Goal: Transaction & Acquisition: Purchase product/service

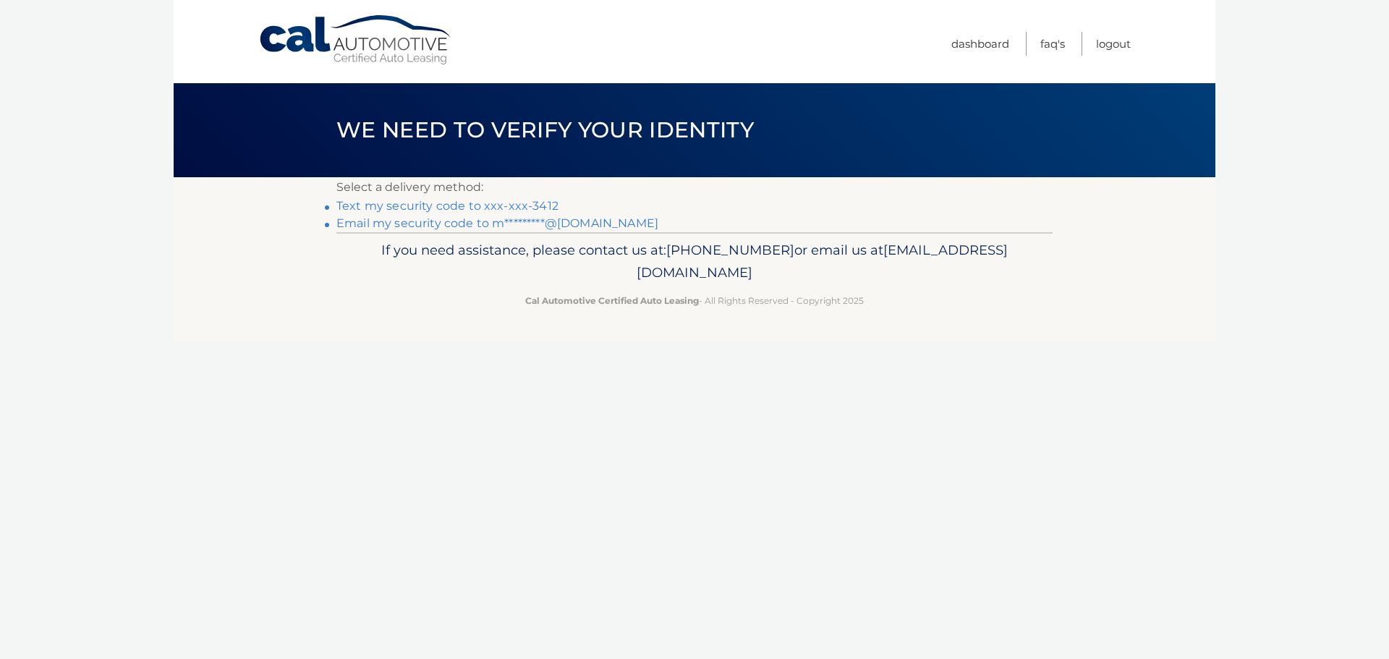
click at [523, 202] on link "Text my security code to xxx-xxx-3412" at bounding box center [447, 206] width 222 height 14
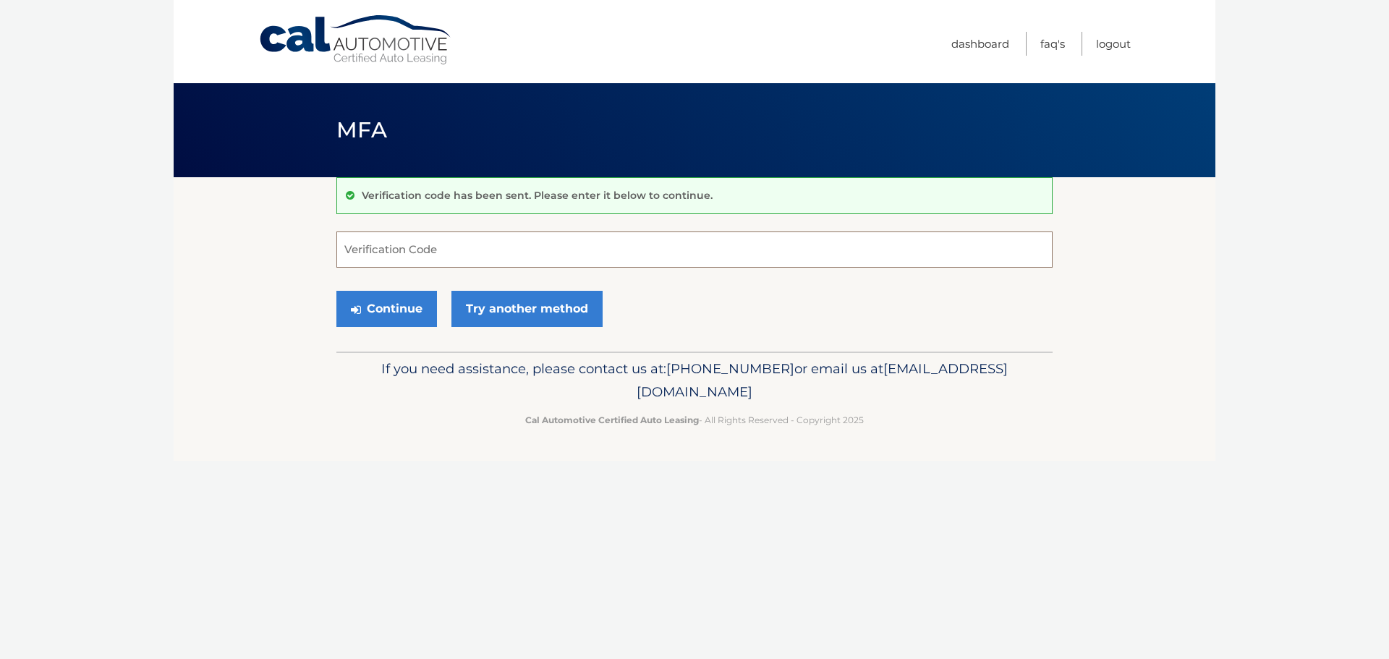
click at [537, 245] on input "Verification Code" at bounding box center [694, 250] width 716 height 36
type input "654405"
click at [407, 308] on button "Continue" at bounding box center [386, 309] width 101 height 36
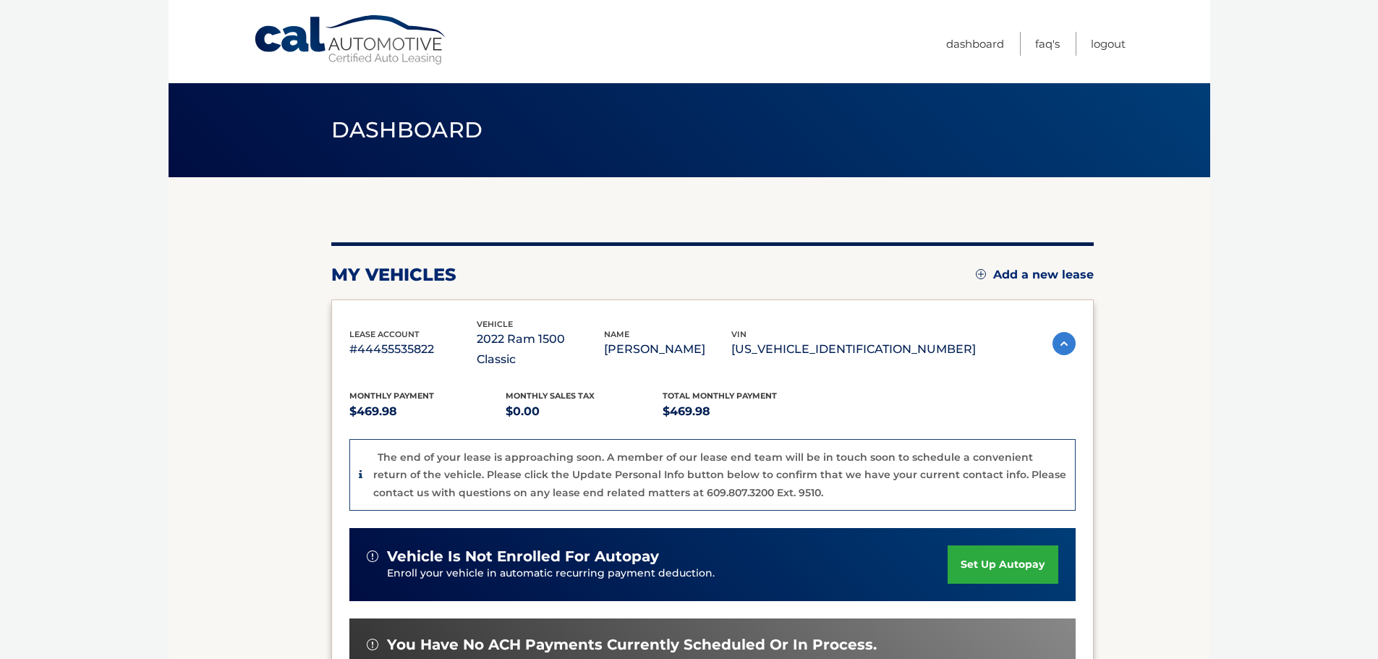
scroll to position [169, 0]
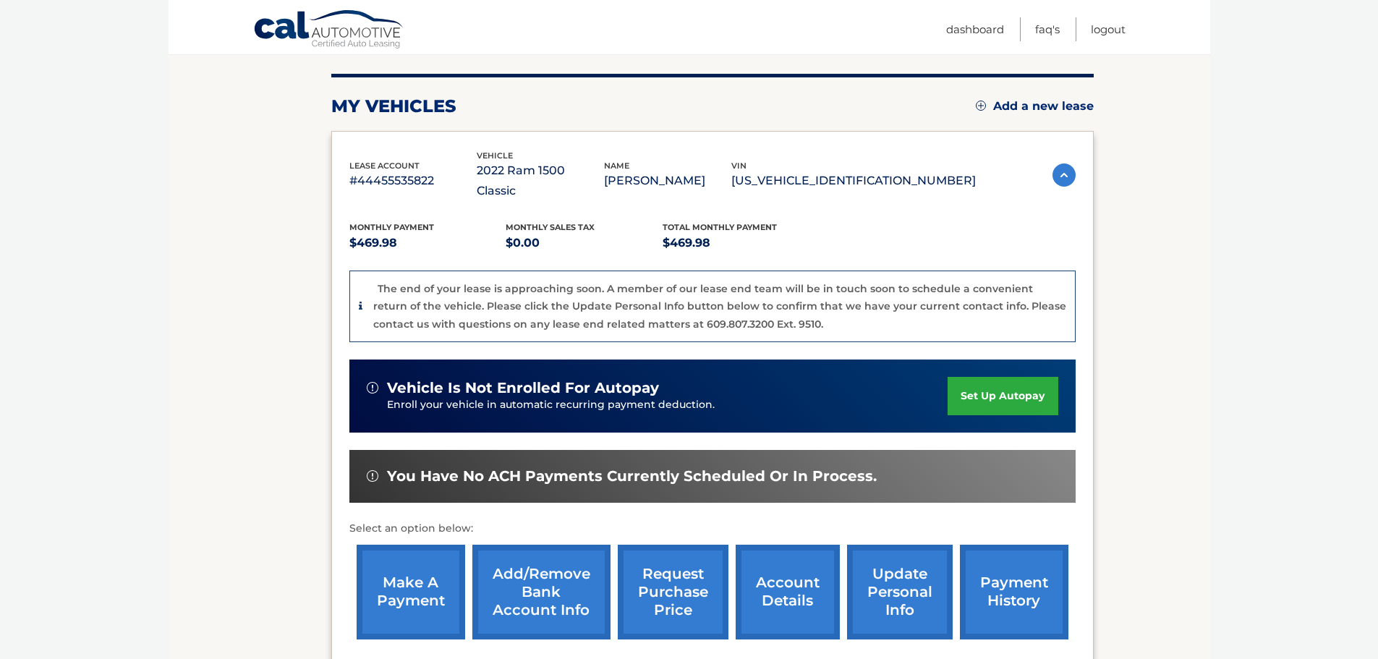
click at [425, 569] on link "make a payment" at bounding box center [411, 592] width 109 height 95
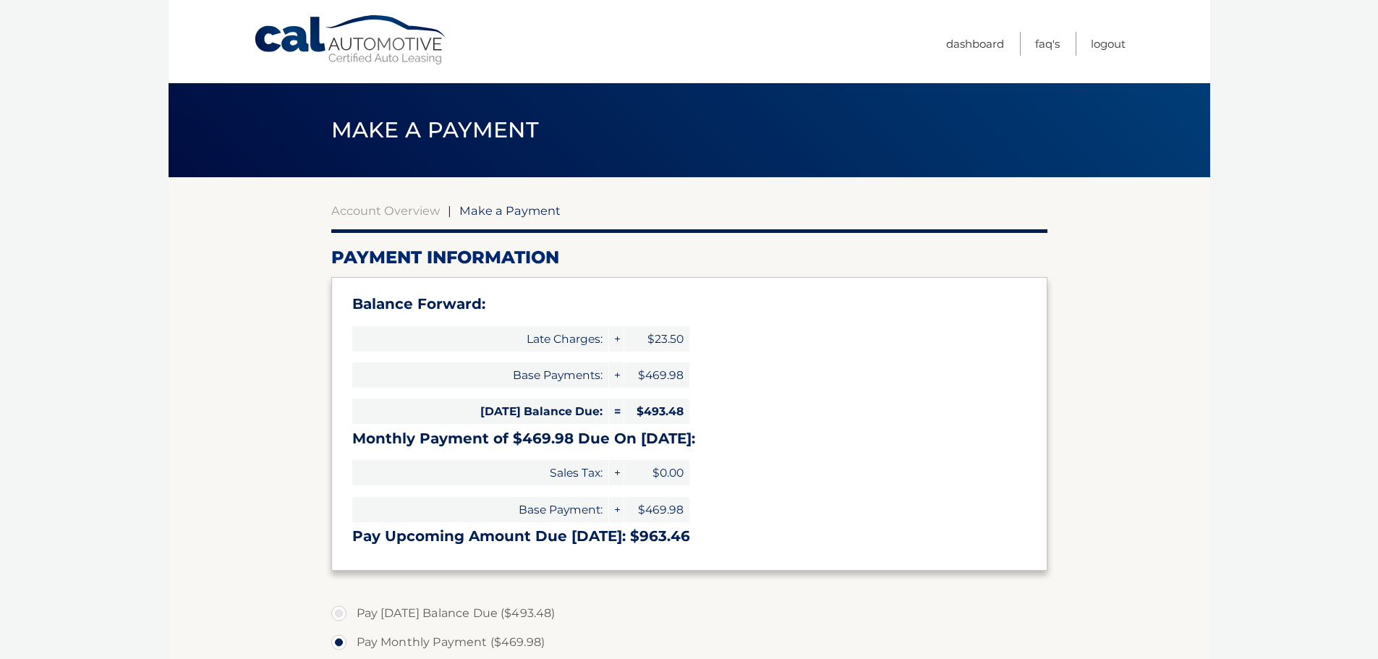
scroll to position [169, 0]
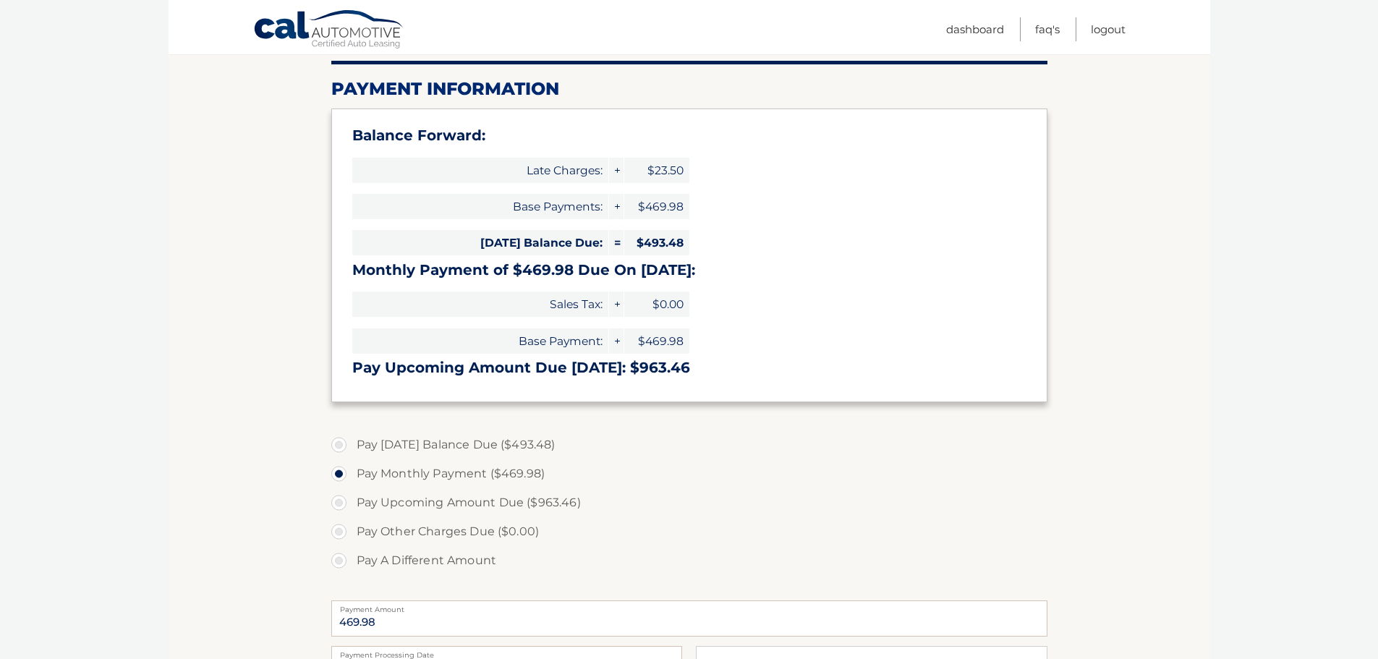
click at [342, 444] on label "Pay [DATE] Balance Due ($493.48)" at bounding box center [689, 445] width 716 height 29
click at [342, 444] on input "Pay [DATE] Balance Due ($493.48)" at bounding box center [344, 442] width 14 height 23
radio input "true"
type input "493.48"
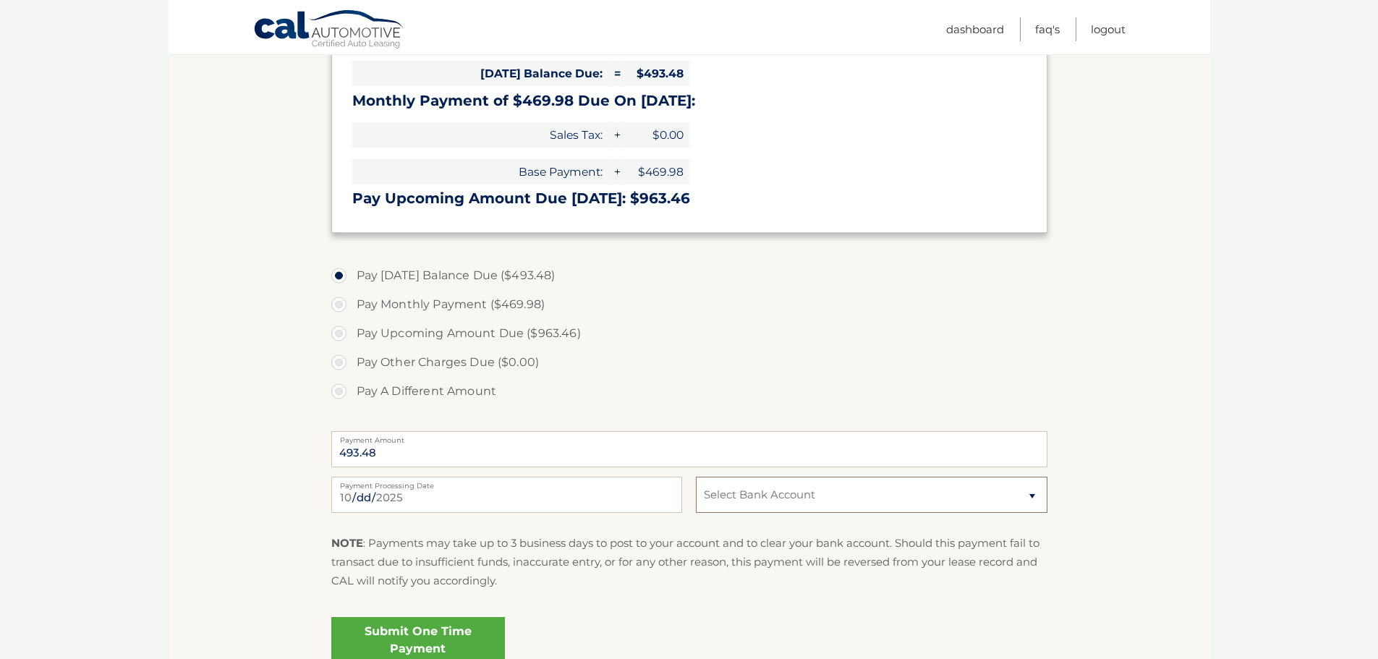
click at [1035, 498] on select "Select Bank Account Checking NORTHWEST BANK *****0415 Savings NIAGARA WHEATFIEL…" at bounding box center [871, 495] width 351 height 36
select select "OWM2ZTk5YTktZTVjNi00ZWNhLWFmYzEtNGQ2Y2MxNjAxODM5"
click at [696, 477] on select "Select Bank Account Checking NORTHWEST BANK *****0415 Savings NIAGARA WHEATFIEL…" at bounding box center [871, 495] width 351 height 36
click at [719, 635] on div "Submit One Time Payment" at bounding box center [689, 637] width 716 height 52
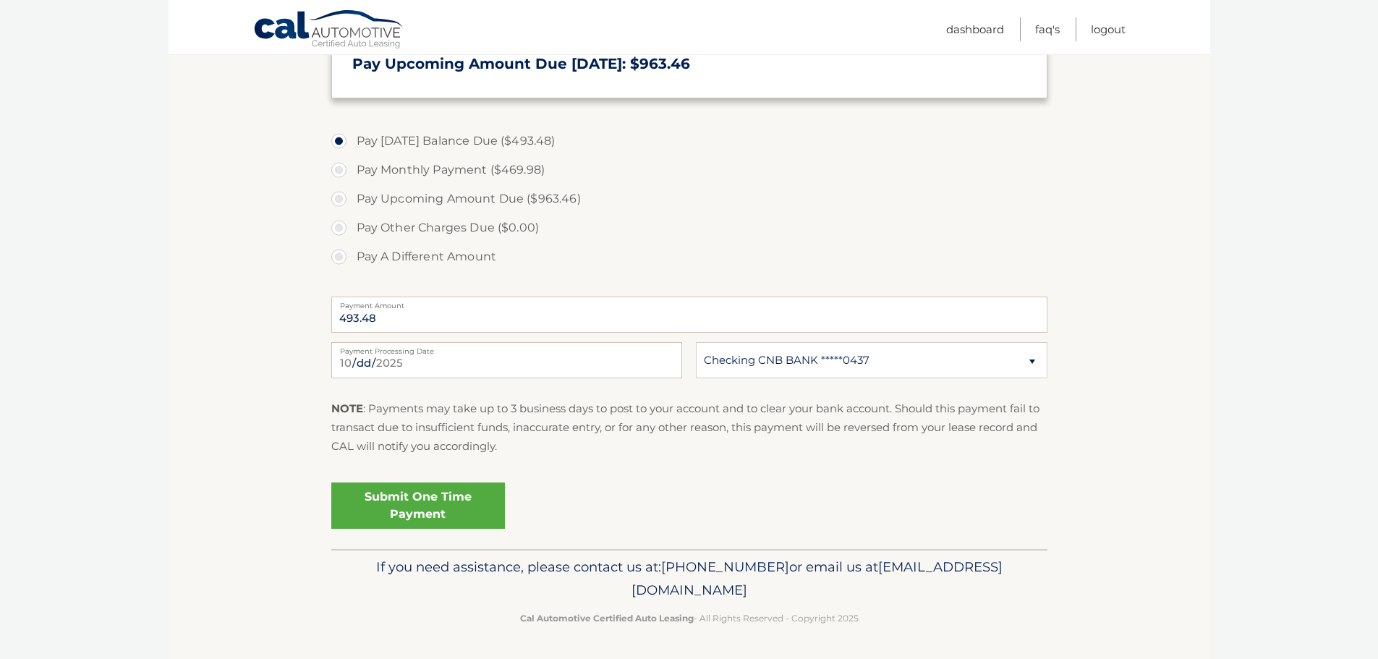
click at [438, 506] on link "Submit One Time Payment" at bounding box center [418, 506] width 174 height 46
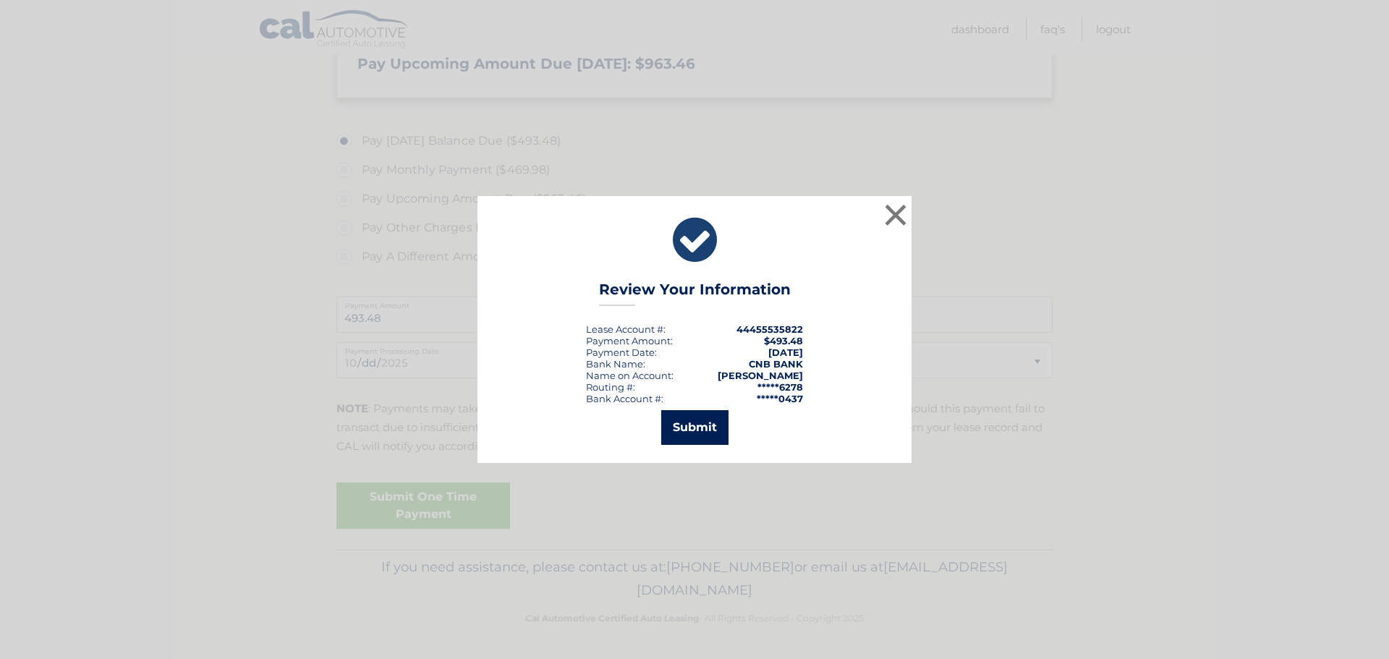
click at [696, 425] on button "Submit" at bounding box center [694, 427] width 67 height 35
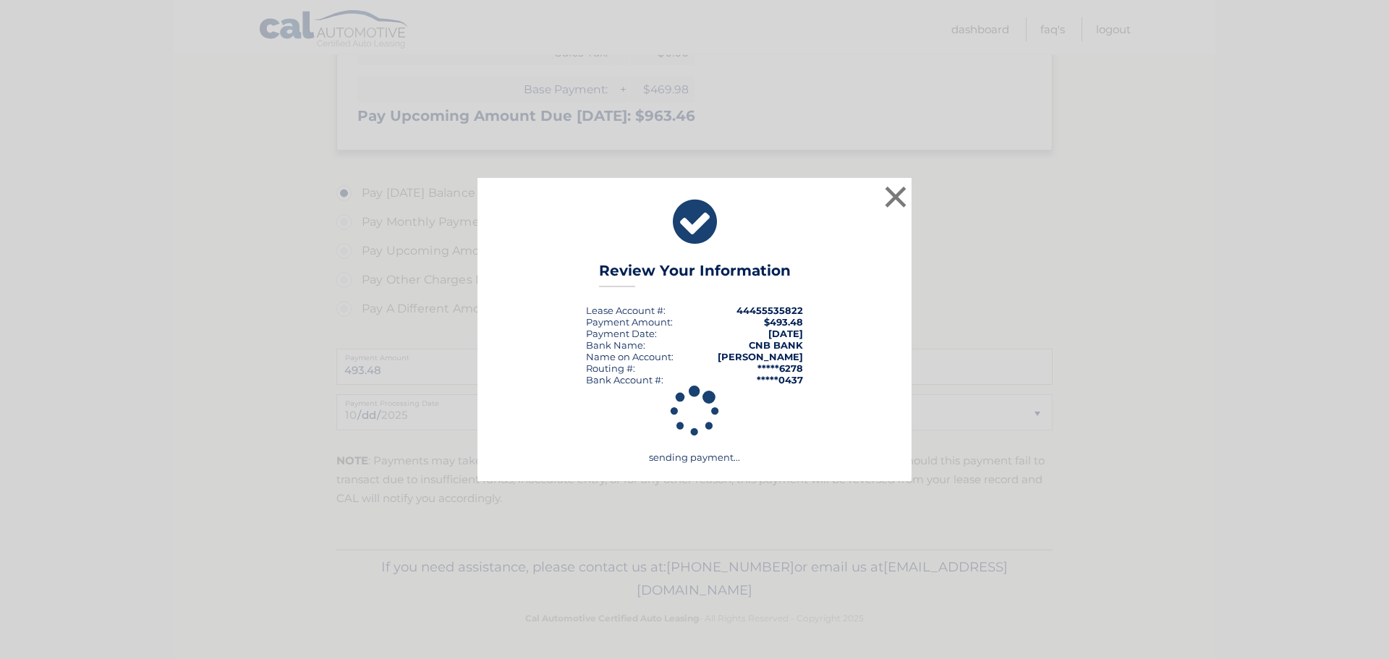
scroll to position [420, 0]
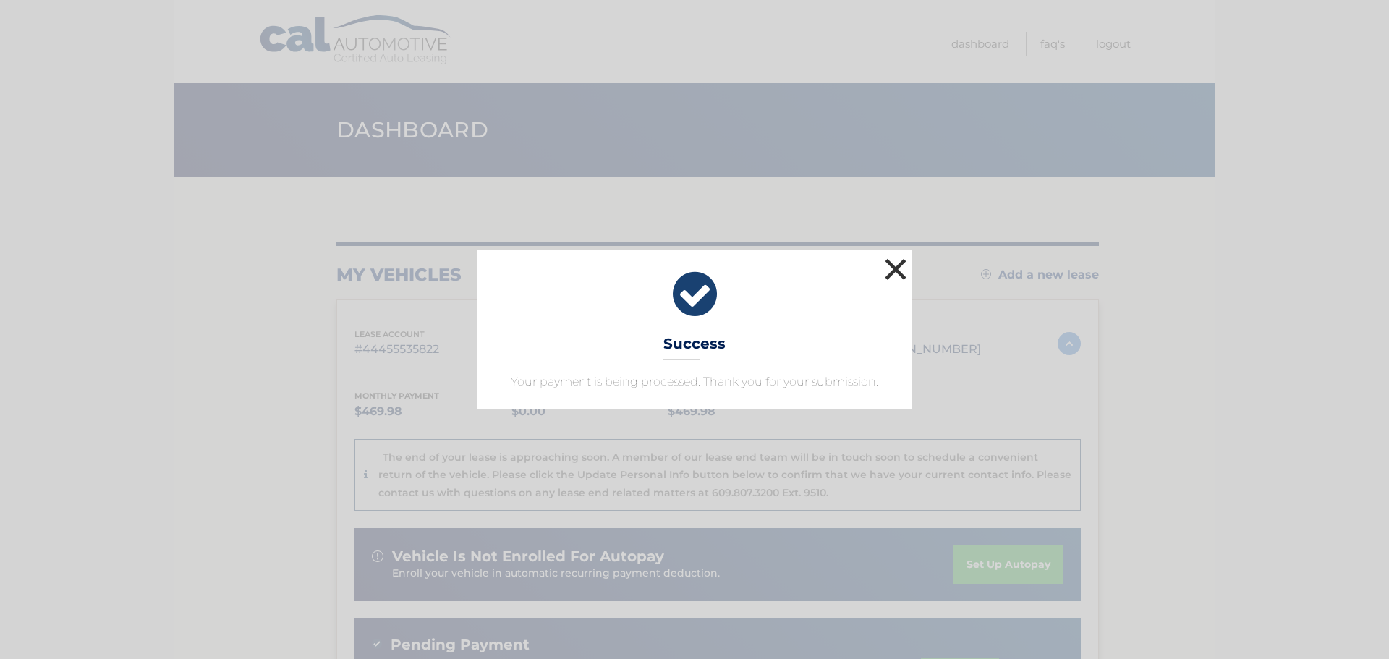
click at [895, 268] on button "×" at bounding box center [895, 269] width 29 height 29
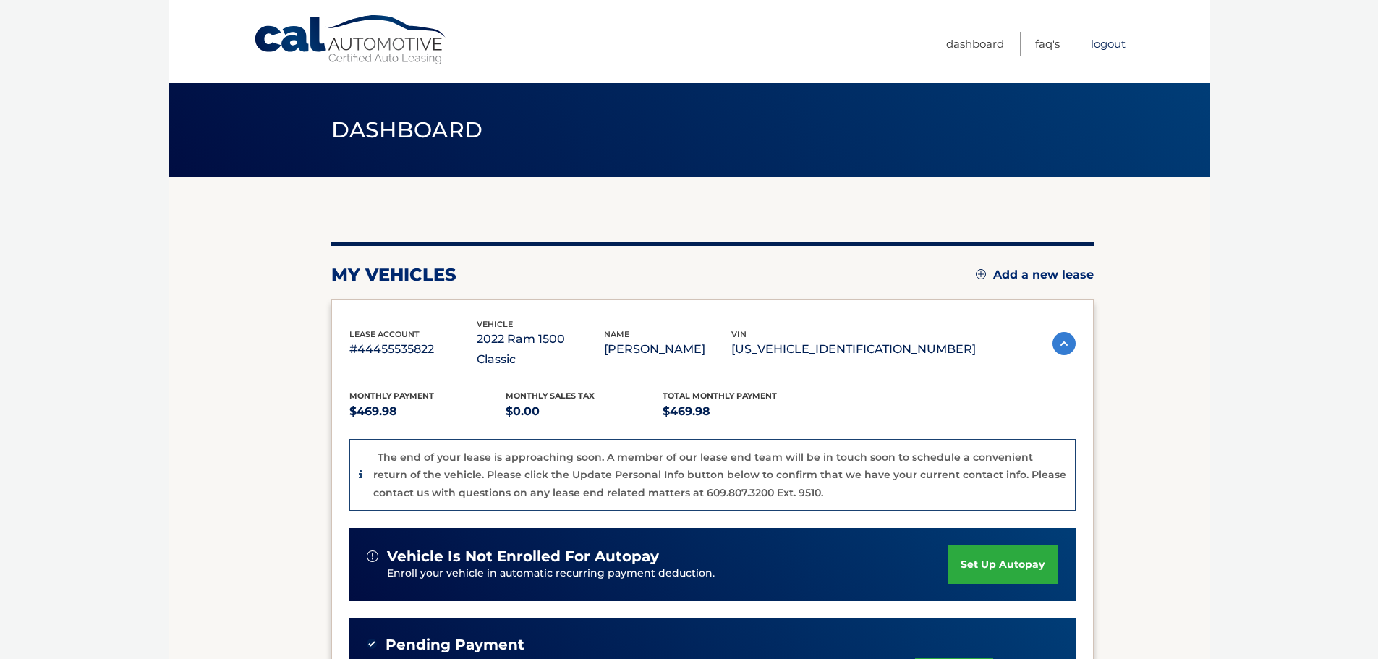
click at [1107, 44] on link "Logout" at bounding box center [1108, 44] width 35 height 24
